Goal: Transaction & Acquisition: Subscribe to service/newsletter

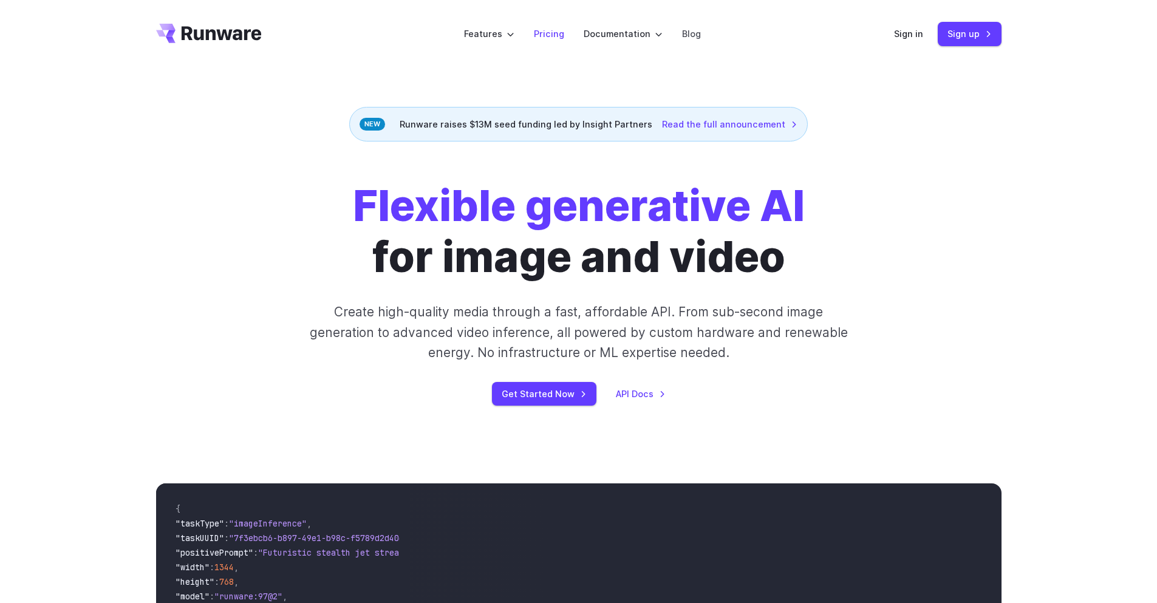
click at [557, 38] on link "Pricing" at bounding box center [549, 34] width 30 height 14
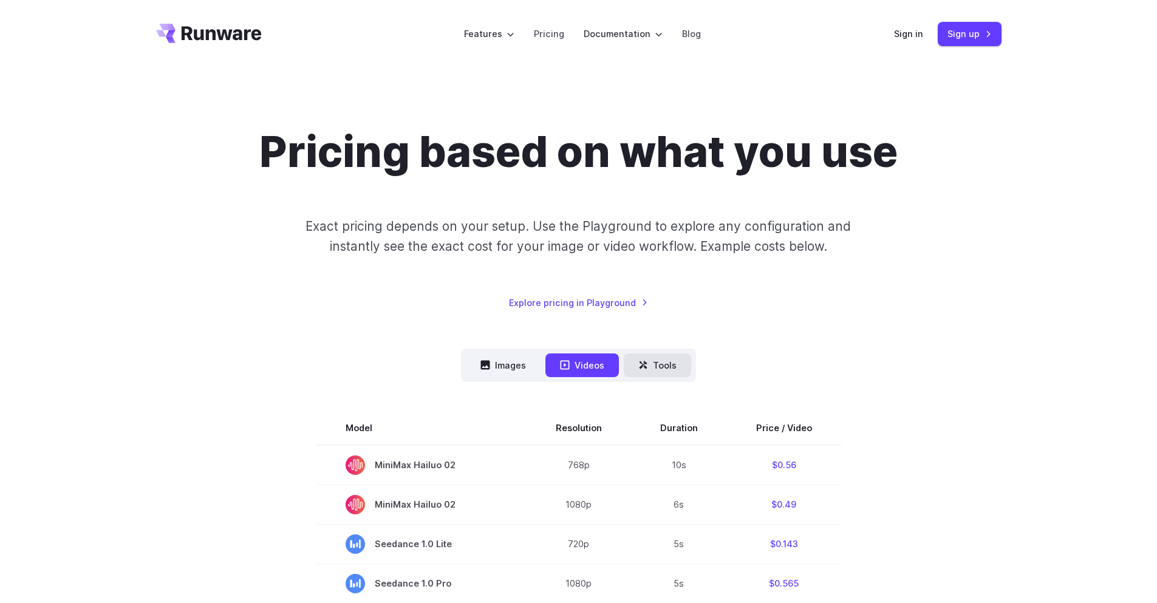
click at [650, 366] on button "Tools" at bounding box center [657, 365] width 67 height 24
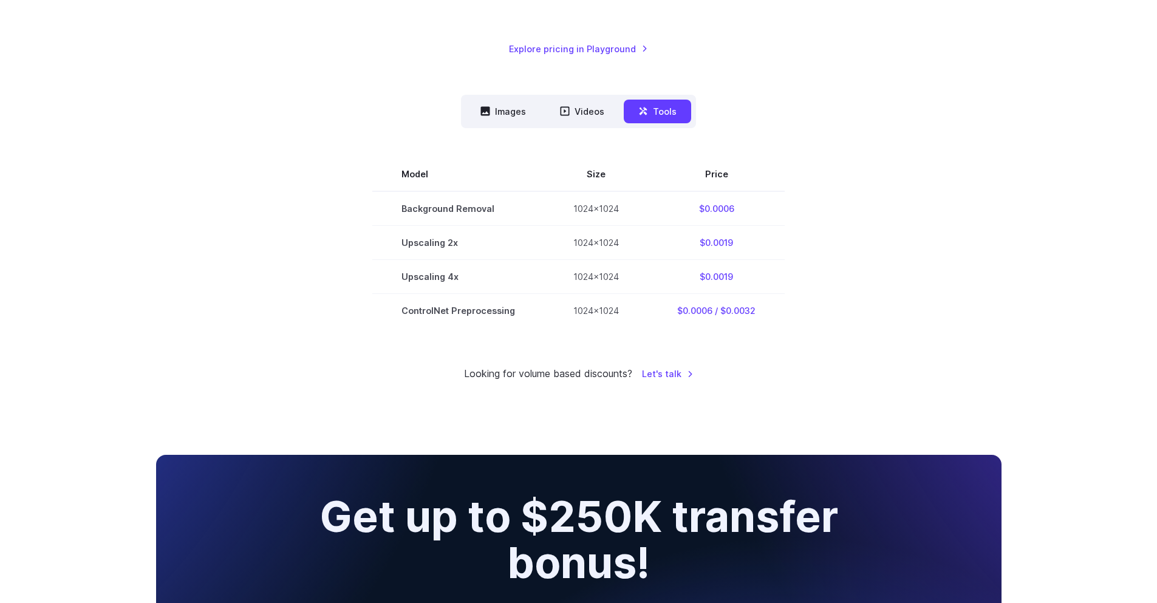
scroll to position [256, 0]
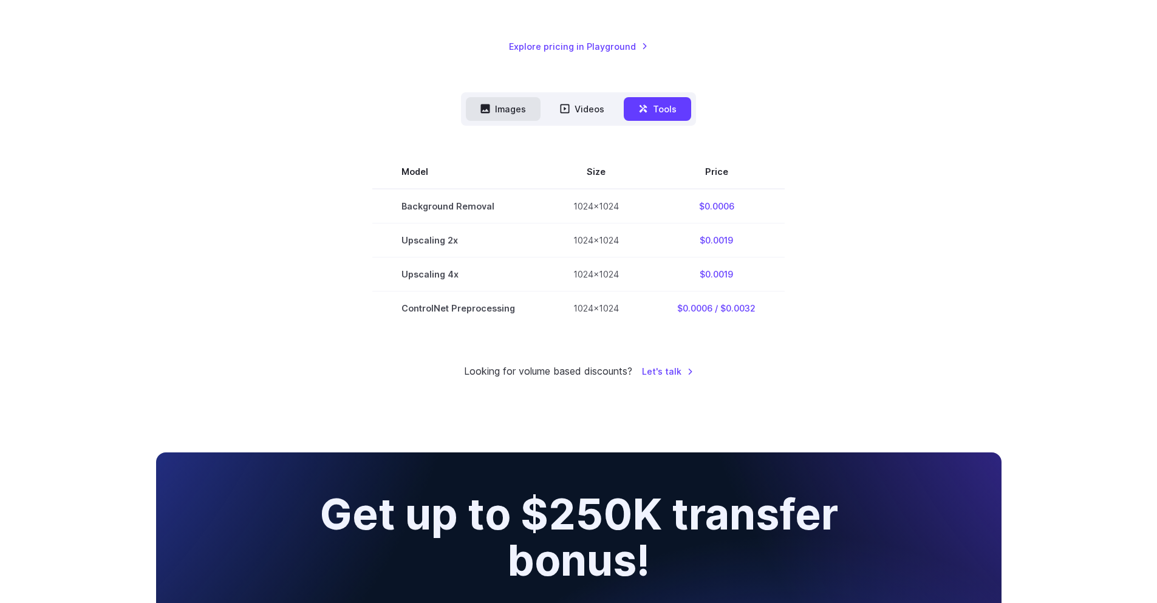
click at [490, 104] on icon at bounding box center [485, 109] width 10 height 10
click at [502, 113] on button "Images" at bounding box center [503, 109] width 75 height 24
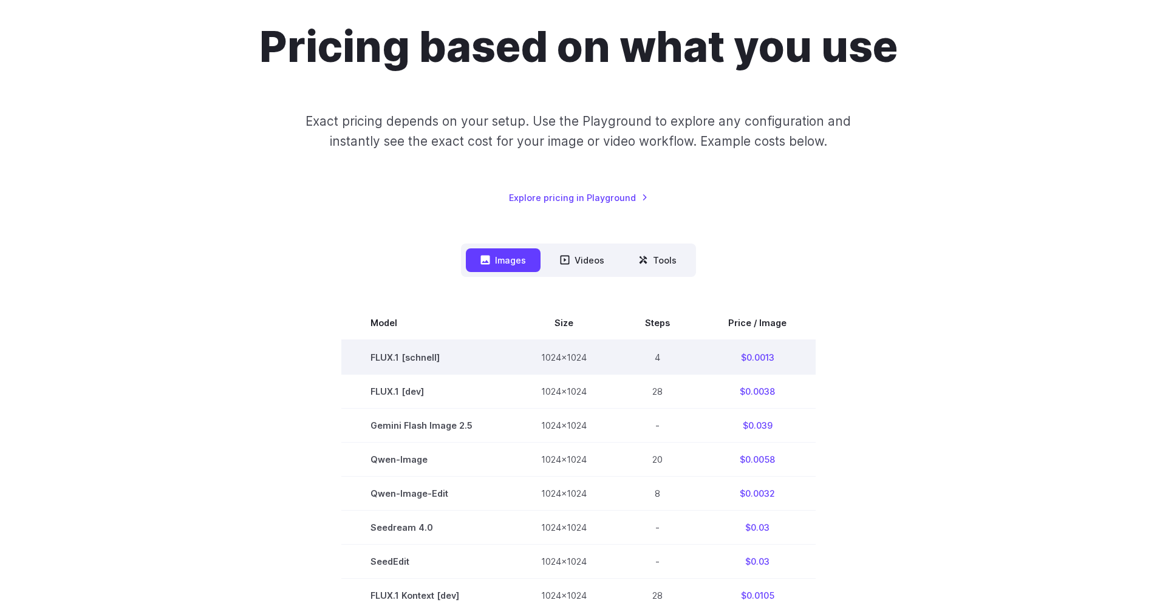
scroll to position [98, 0]
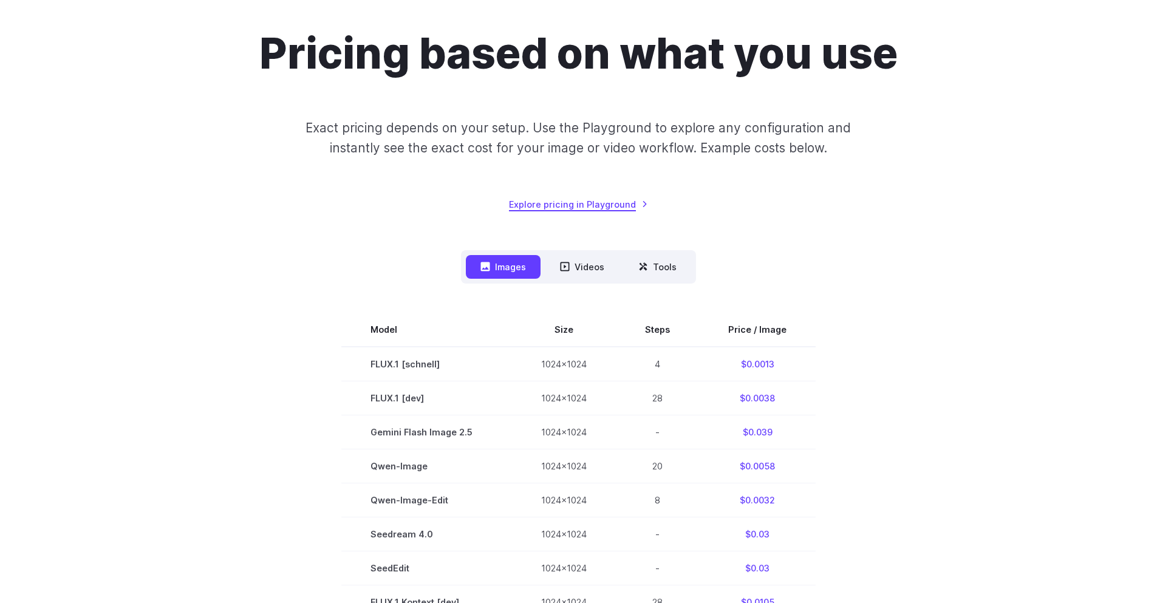
click at [567, 200] on link "Explore pricing in Playground" at bounding box center [578, 204] width 139 height 14
